Goal: Information Seeking & Learning: Learn about a topic

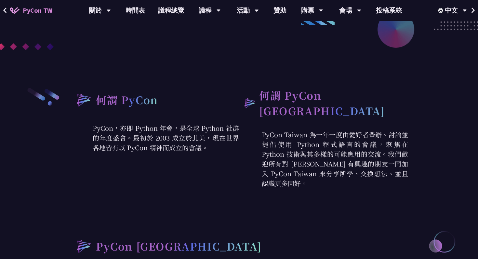
scroll to position [196, 0]
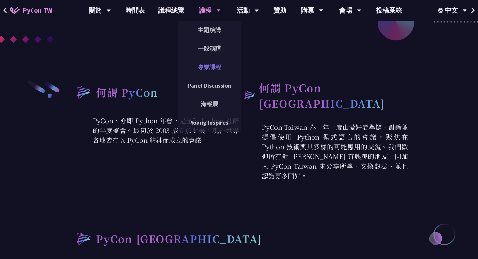
click at [207, 60] on link "專業課程" at bounding box center [209, 66] width 62 height 15
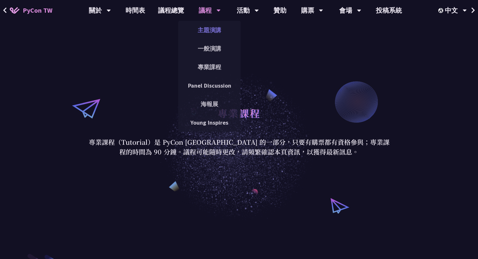
click at [215, 35] on link "主題演講" at bounding box center [209, 29] width 62 height 15
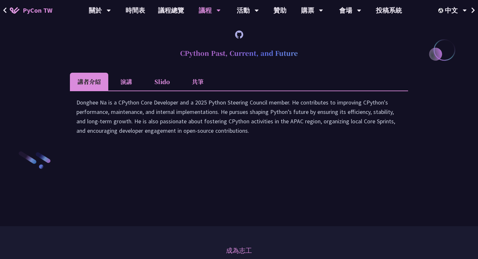
scroll to position [900, 0]
click at [135, 91] on li "演講" at bounding box center [126, 82] width 36 height 18
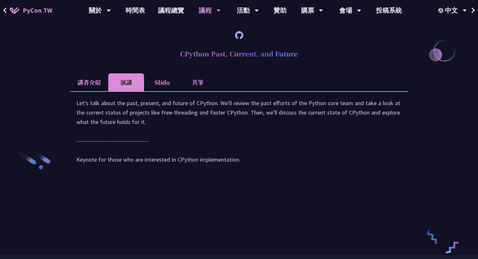
click at [158, 91] on li "Slido" at bounding box center [162, 82] width 36 height 18
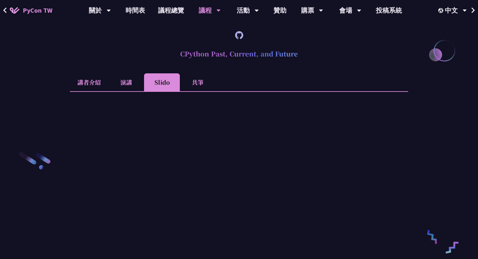
click at [191, 91] on li "共筆" at bounding box center [198, 82] width 36 height 18
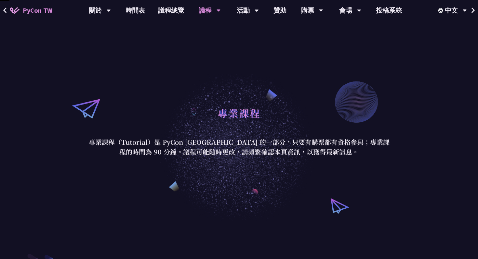
scroll to position [196, 0]
